Goal: Find specific page/section: Find specific page/section

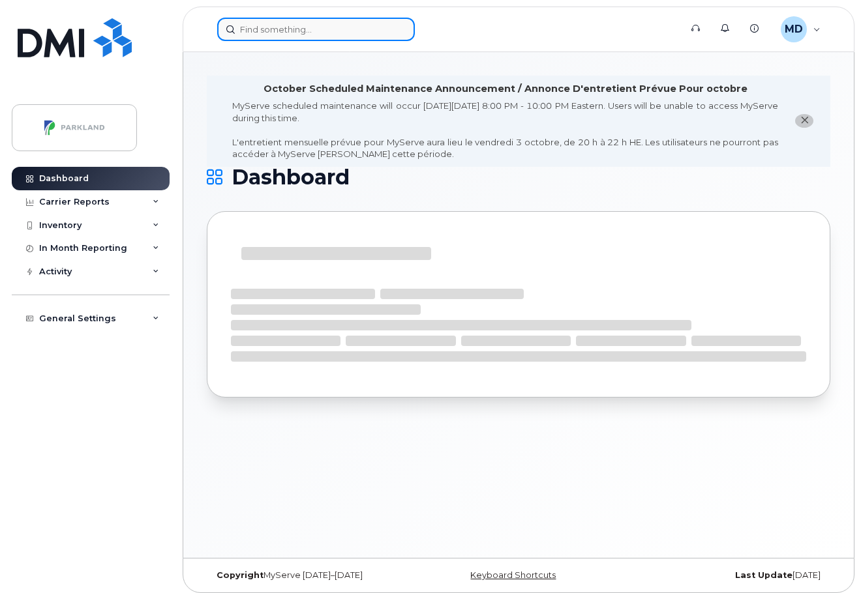
click at [262, 26] on input at bounding box center [316, 29] width 198 height 23
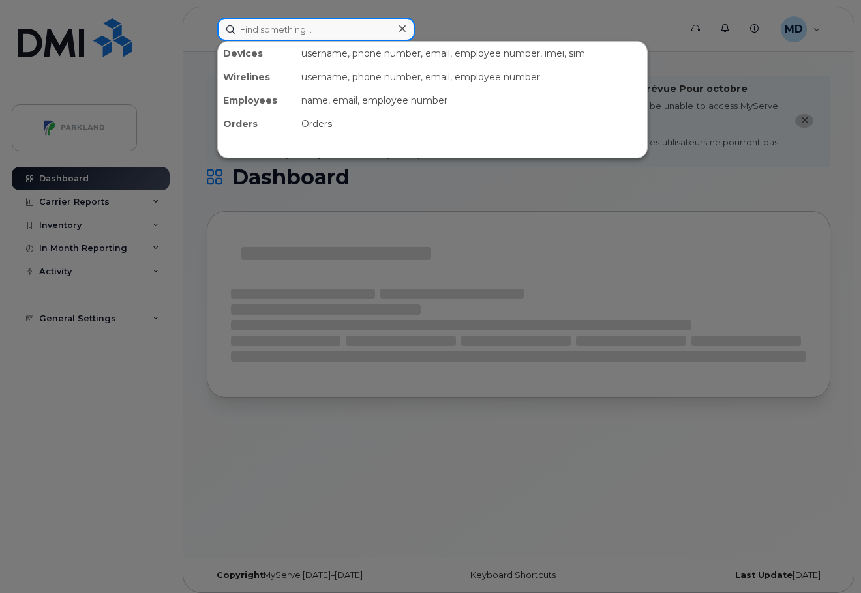
click at [262, 31] on input at bounding box center [316, 29] width 198 height 23
paste input "G94BNCHFA19Y"
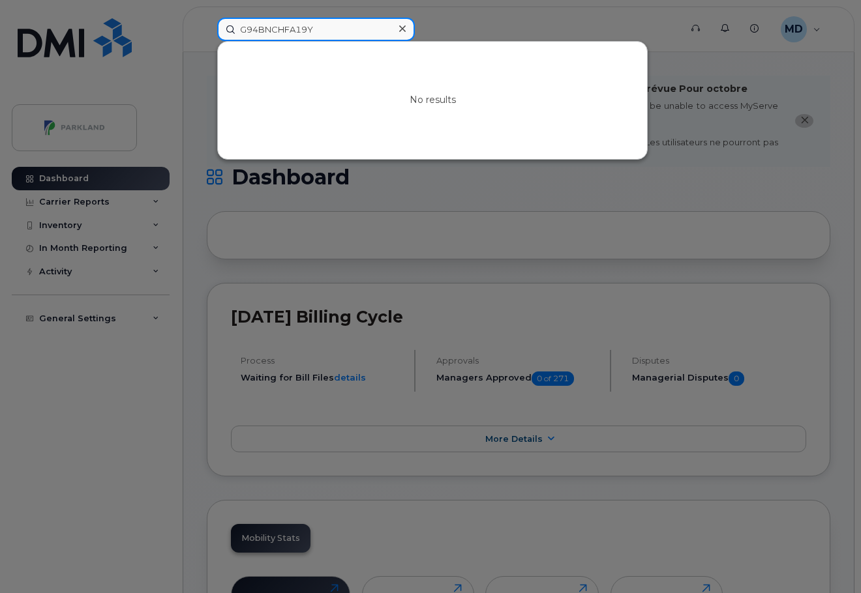
drag, startPoint x: 283, startPoint y: 27, endPoint x: 185, endPoint y: 25, distance: 98.5
click at [207, 25] on div "G94BNCHFA19Y No results" at bounding box center [444, 29] width 475 height 23
drag, startPoint x: 281, startPoint y: 22, endPoint x: 205, endPoint y: 24, distance: 76.3
click at [207, 24] on div "19Y No results" at bounding box center [444, 29] width 475 height 23
click at [330, 31] on input "19Y" at bounding box center [316, 29] width 198 height 23
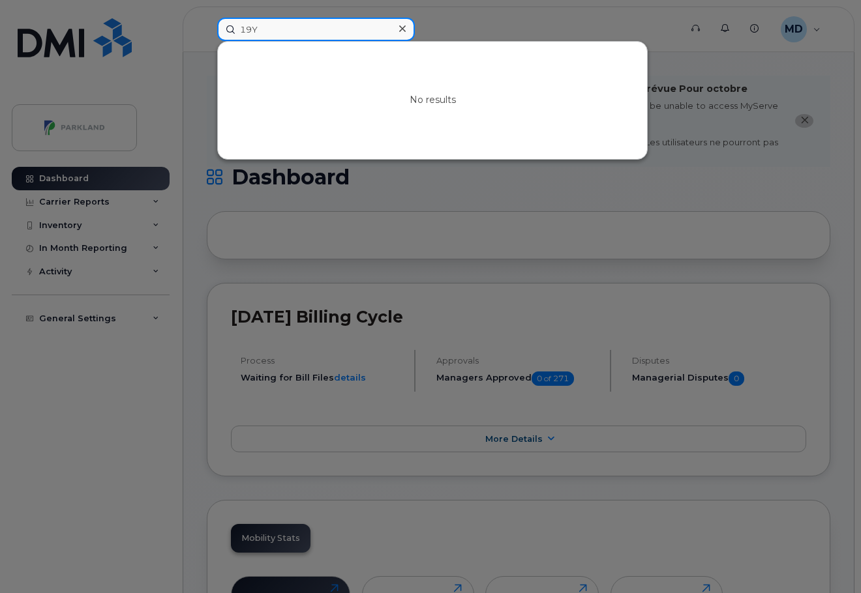
click at [330, 31] on input "19Y" at bounding box center [316, 29] width 198 height 23
paste input "BNC"
drag, startPoint x: 334, startPoint y: 38, endPoint x: 233, endPoint y: 37, distance: 101.1
click at [233, 37] on input "BNC" at bounding box center [316, 29] width 198 height 23
click at [264, 38] on input "4BNC" at bounding box center [316, 29] width 198 height 23
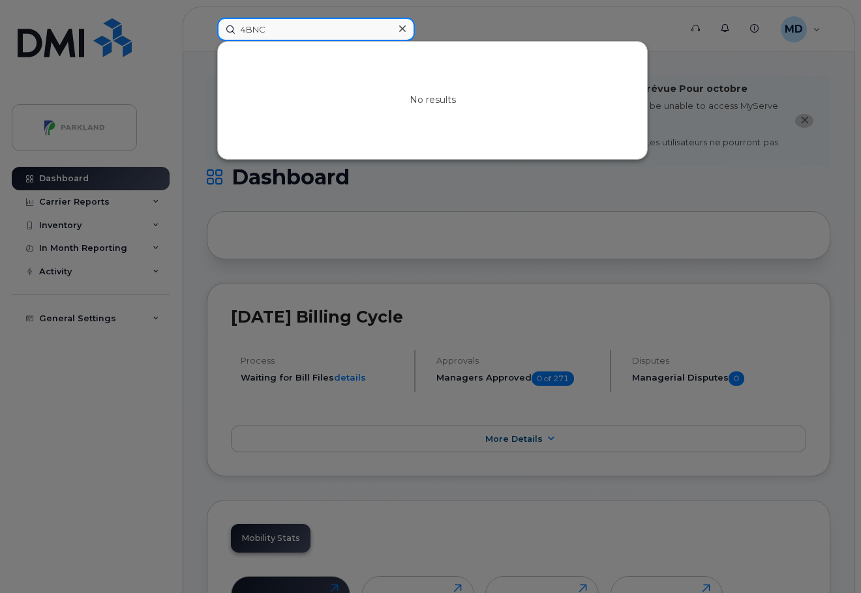
drag, startPoint x: 243, startPoint y: 25, endPoint x: 225, endPoint y: 21, distance: 18.7
click at [225, 21] on input "4BNC" at bounding box center [316, 29] width 198 height 23
click at [284, 35] on input "4BNC" at bounding box center [316, 29] width 198 height 23
drag, startPoint x: 282, startPoint y: 35, endPoint x: 203, endPoint y: 20, distance: 80.2
click at [207, 22] on div "4BNC No results" at bounding box center [444, 29] width 475 height 23
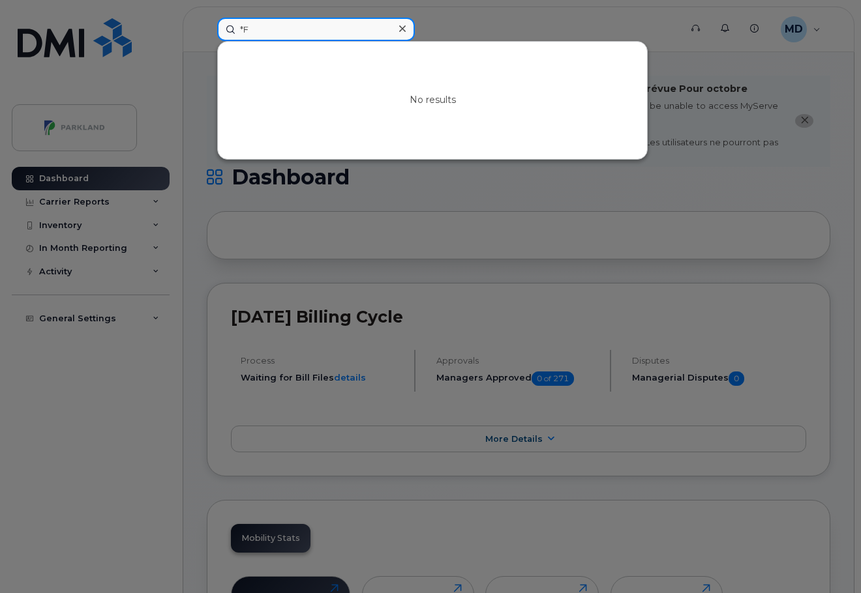
type input "*"
drag, startPoint x: 251, startPoint y: 7, endPoint x: 258, endPoint y: 23, distance: 18.2
click at [251, 7] on div at bounding box center [430, 296] width 861 height 593
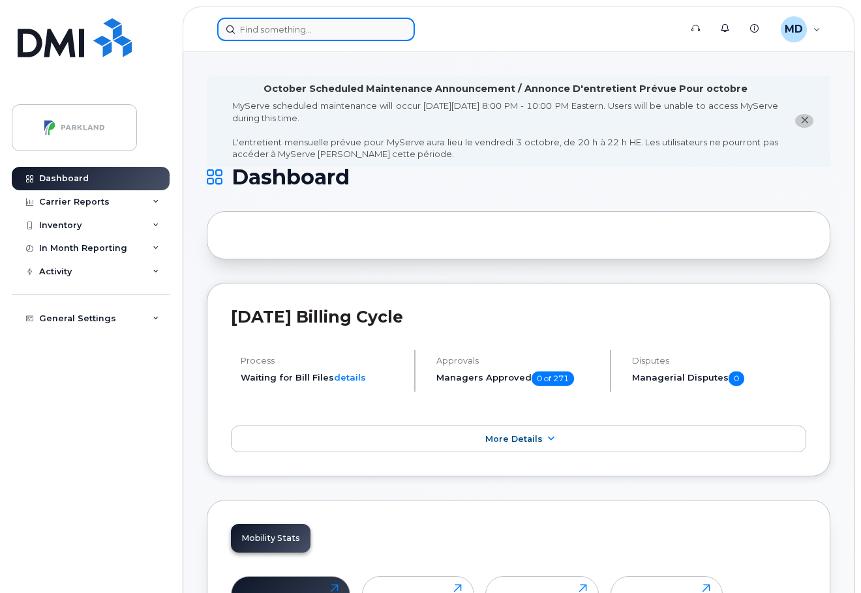
click at [259, 27] on input at bounding box center [316, 29] width 198 height 23
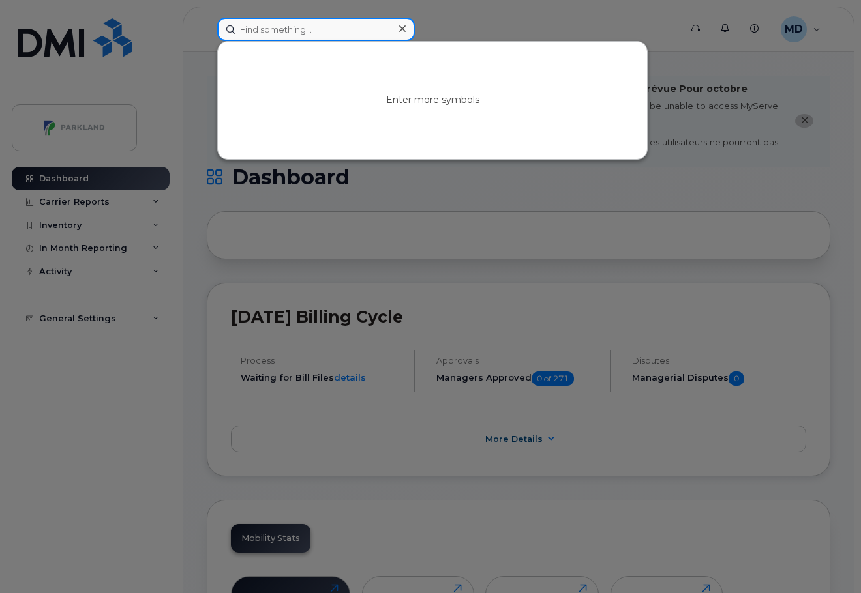
paste input "'89302610104329300814"
click at [241, 31] on input "'89302610104329300814" at bounding box center [316, 29] width 198 height 23
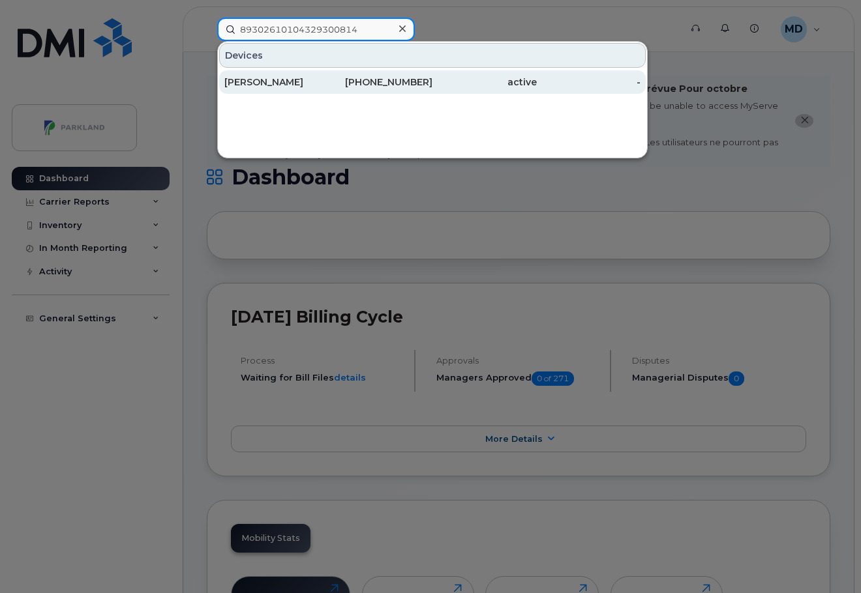
type input "89302610104329300814"
click at [268, 83] on div "[PERSON_NAME]" at bounding box center [276, 82] width 104 height 13
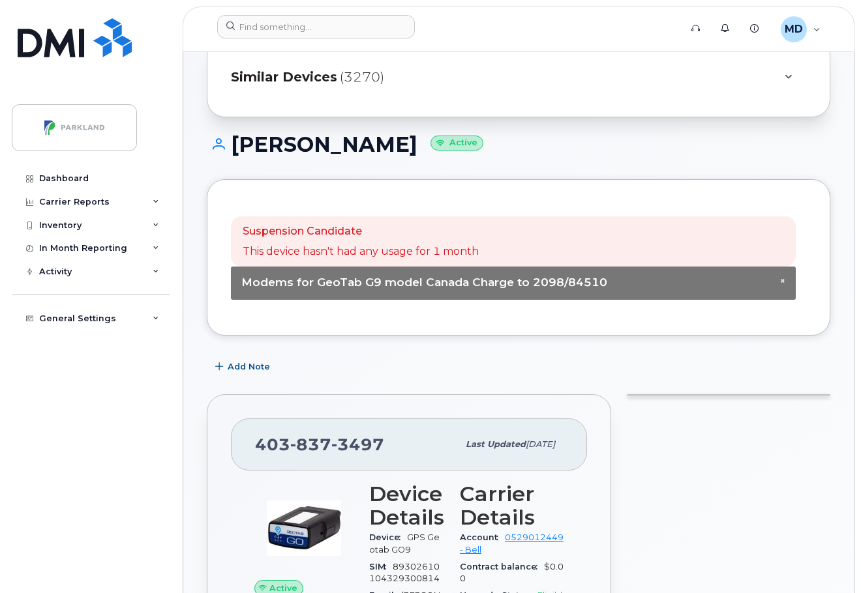
scroll to position [140, 0]
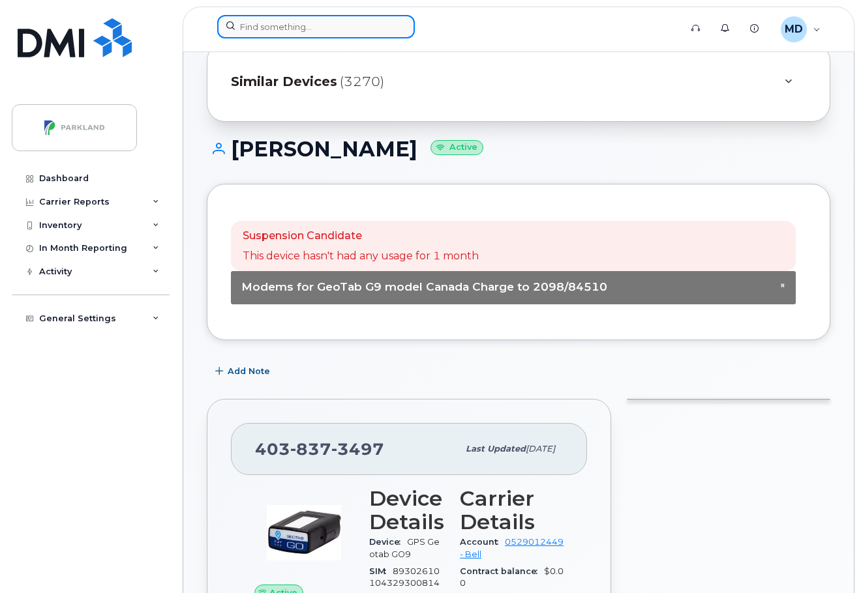
click at [269, 28] on input at bounding box center [316, 26] width 198 height 23
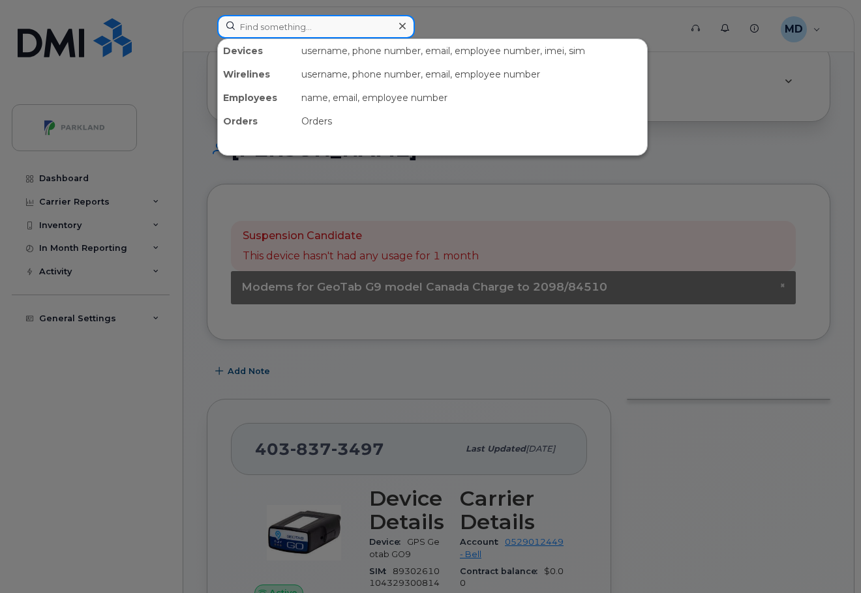
paste input "'89302610104329286641"
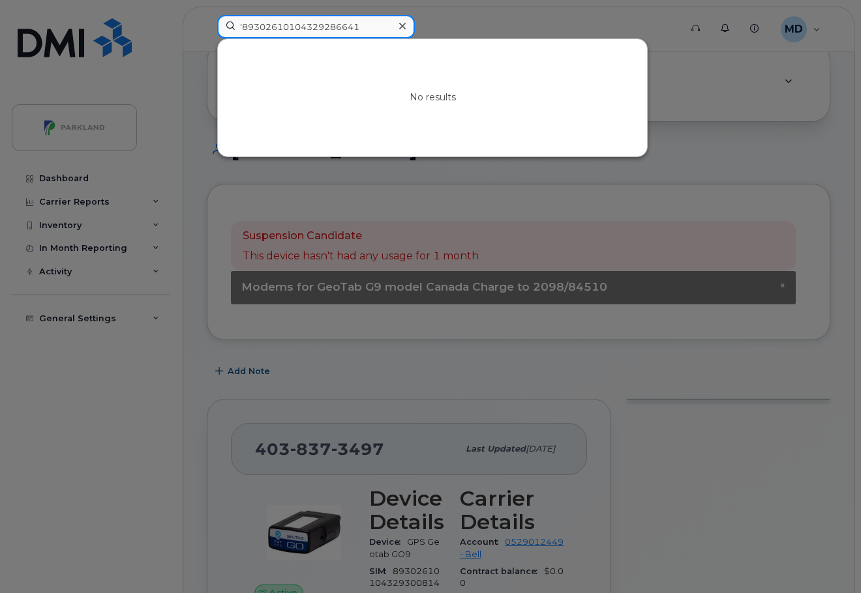
click at [241, 27] on input "'89302610104329286641" at bounding box center [316, 26] width 198 height 23
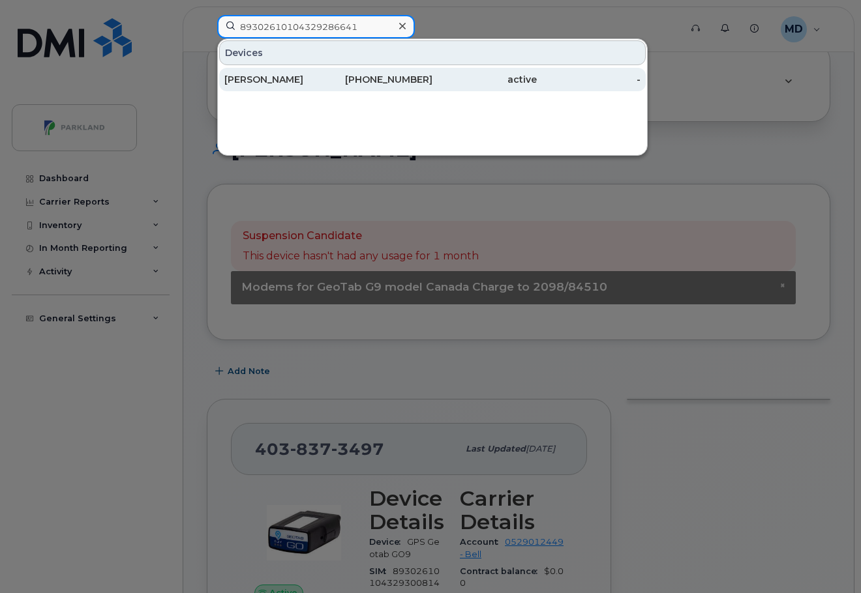
type input "89302610104329286641"
click at [252, 79] on div "[PERSON_NAME]" at bounding box center [276, 79] width 104 height 13
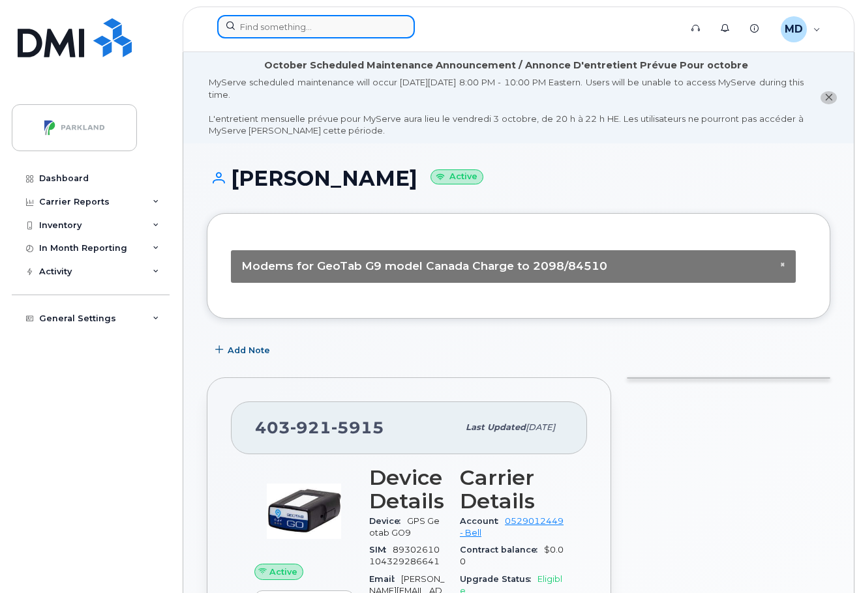
click at [317, 22] on input at bounding box center [316, 26] width 198 height 23
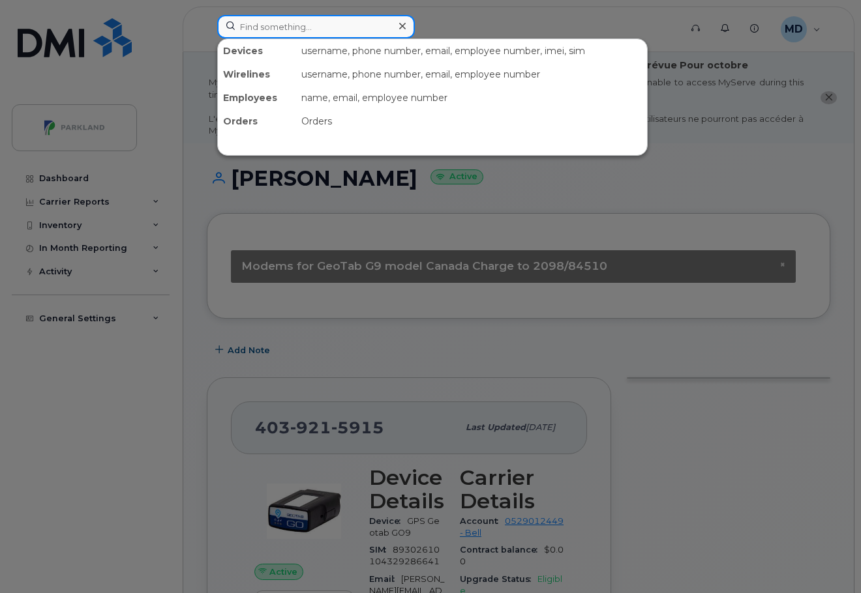
paste input "'89302610104329286245"
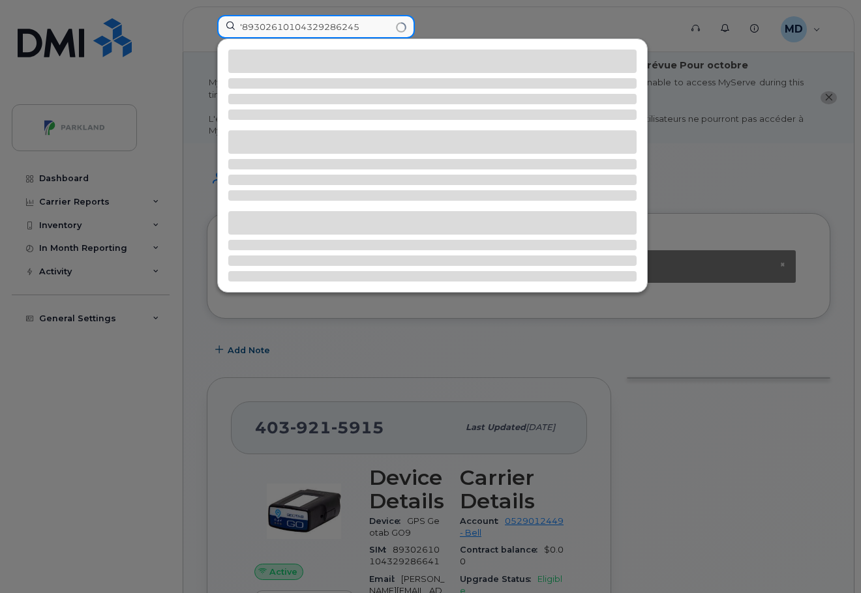
click at [239, 25] on input "'89302610104329286245" at bounding box center [316, 26] width 198 height 23
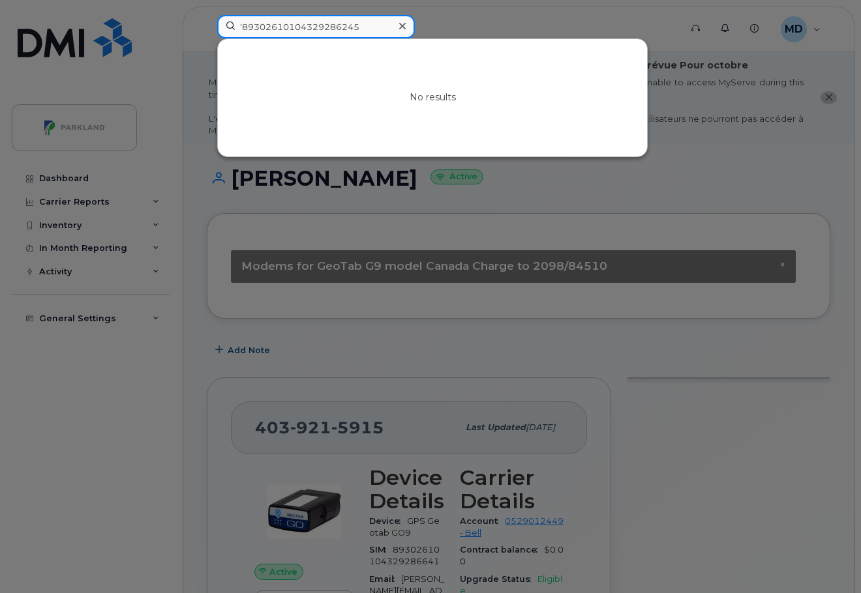
click at [242, 25] on input "'89302610104329286245" at bounding box center [316, 26] width 198 height 23
type input "'"
paste input "'89302610104329286245"
drag, startPoint x: 241, startPoint y: 25, endPoint x: 246, endPoint y: 40, distance: 16.1
click at [240, 25] on input "'89302610104329286245" at bounding box center [316, 26] width 198 height 23
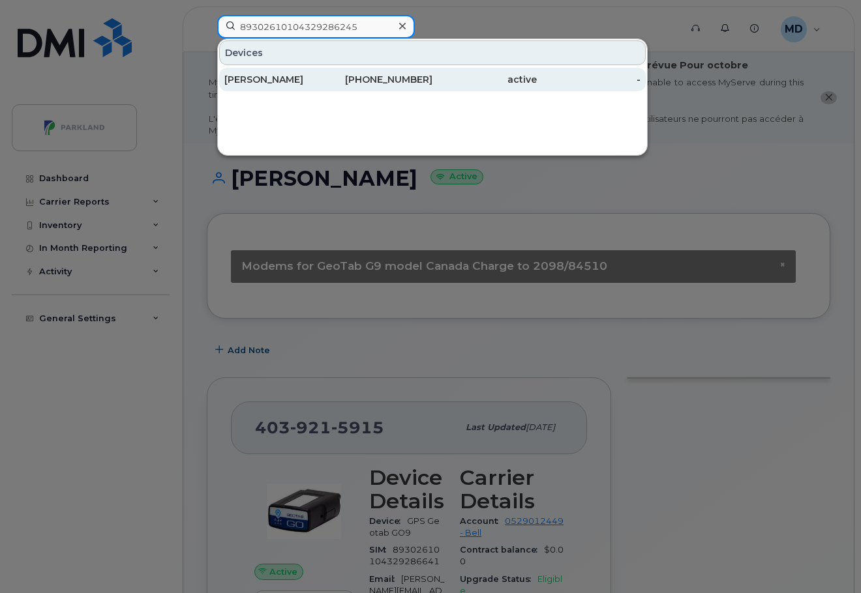
type input "89302610104329286245"
click at [287, 79] on div "[PERSON_NAME]" at bounding box center [276, 79] width 104 height 13
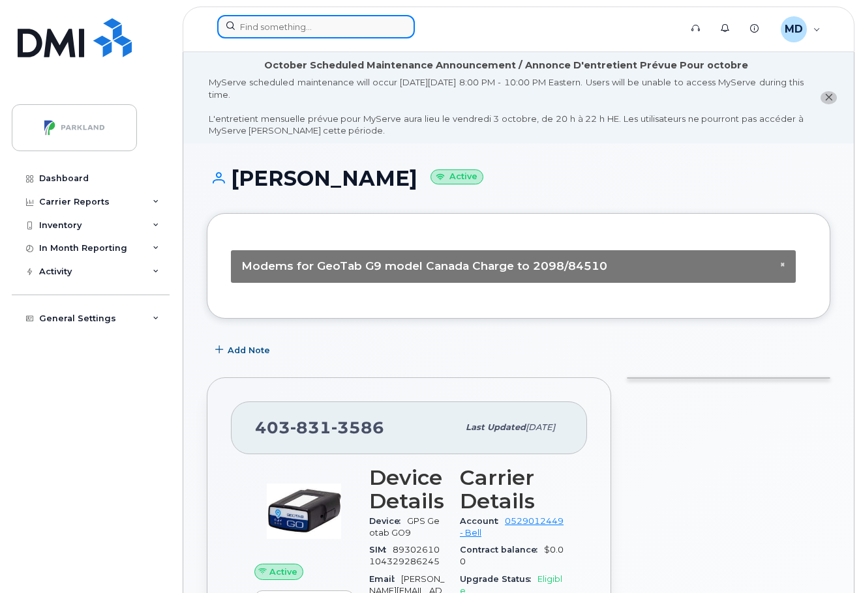
click at [254, 31] on input at bounding box center [316, 26] width 198 height 23
paste input "4376413880"
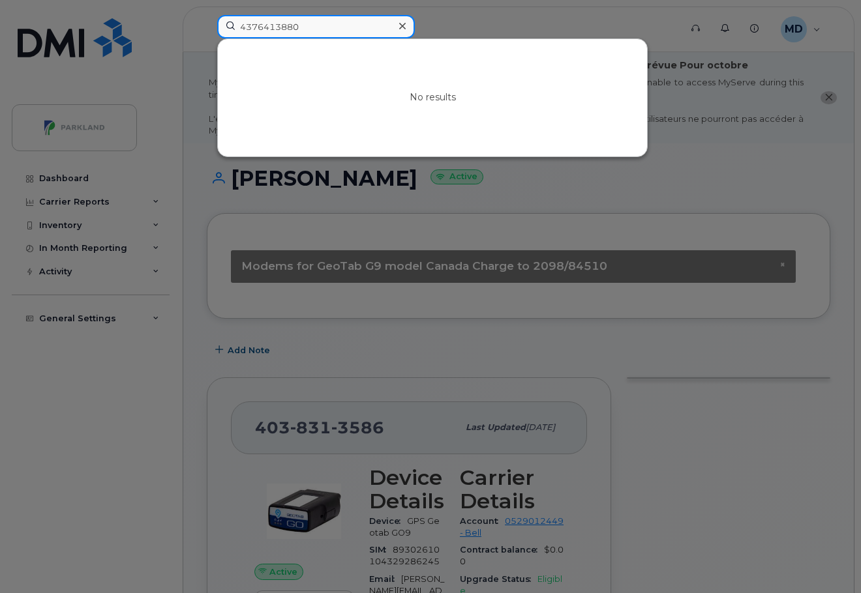
click at [256, 27] on input "4376413880" at bounding box center [316, 26] width 198 height 23
click at [277, 28] on input "437 6413880" at bounding box center [316, 26] width 198 height 23
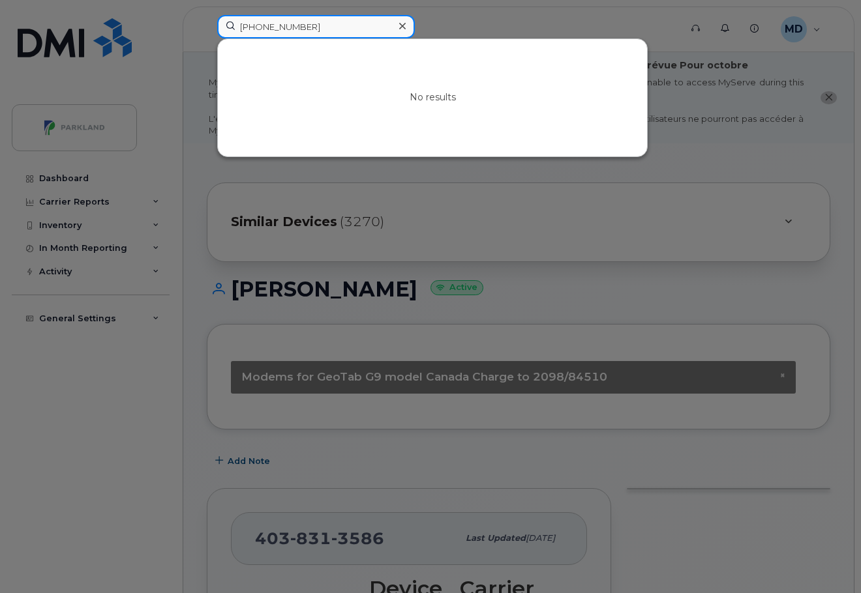
drag, startPoint x: 324, startPoint y: 29, endPoint x: 211, endPoint y: 12, distance: 114.7
click at [211, 15] on div "437 641 3880 No results" at bounding box center [444, 29] width 475 height 29
paste input "587-434-3184"
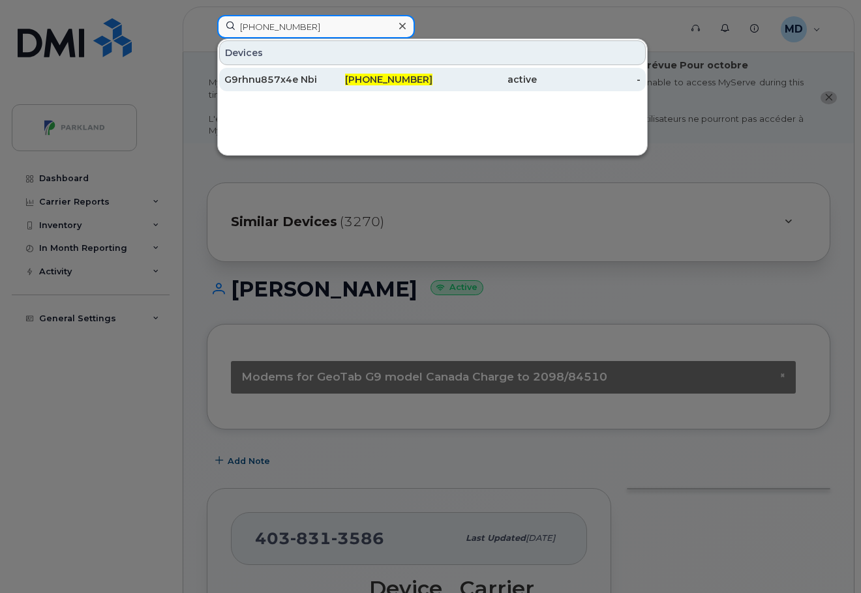
type input "587-434-3184"
click at [275, 72] on div "G9rhnu857x4e Nbi" at bounding box center [276, 79] width 104 height 23
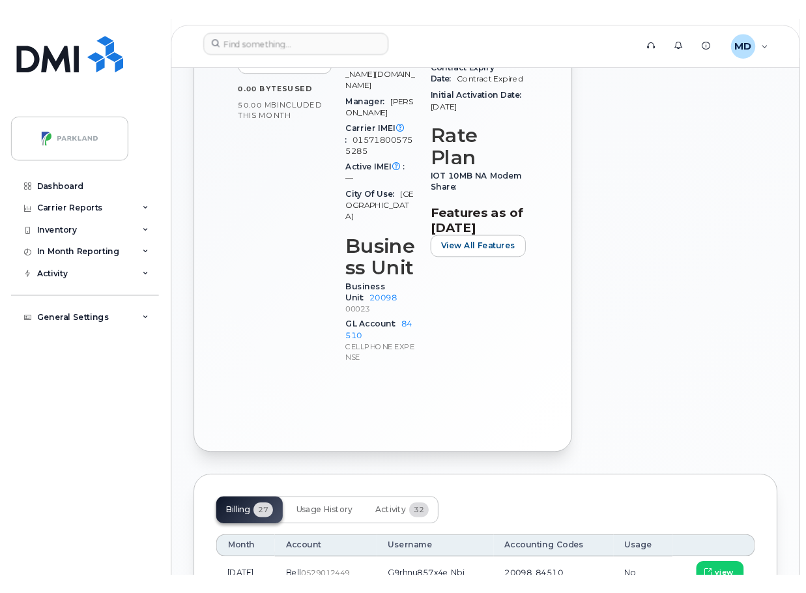
scroll to position [828, 0]
